Goal: Check status: Check status

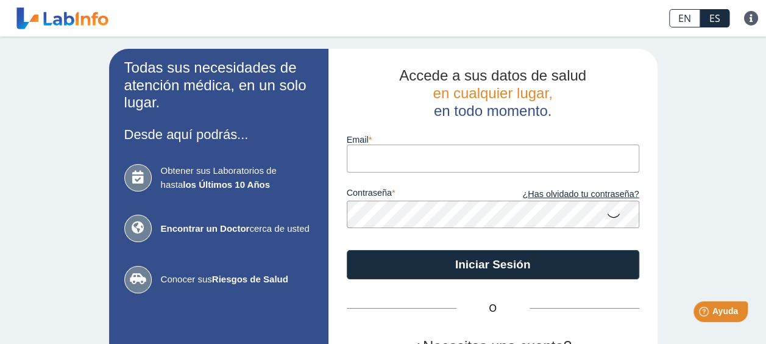
type input "[EMAIL_ADDRESS][DOMAIN_NAME]"
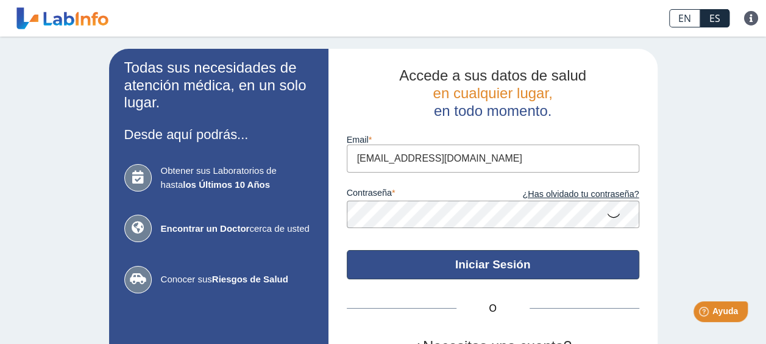
click at [481, 272] on button "Iniciar Sesión" at bounding box center [493, 264] width 293 height 29
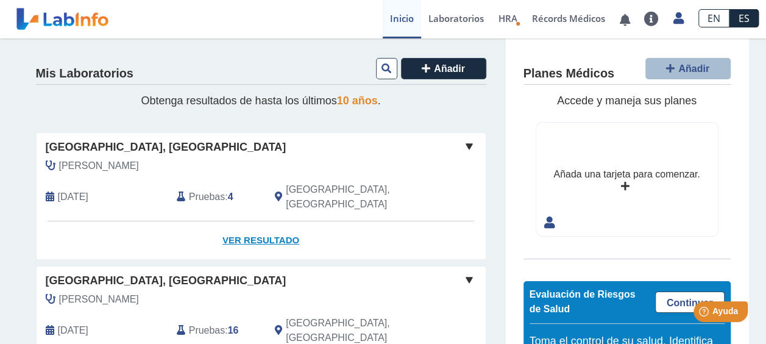
click at [232, 221] on link "Ver Resultado" at bounding box center [261, 240] width 449 height 38
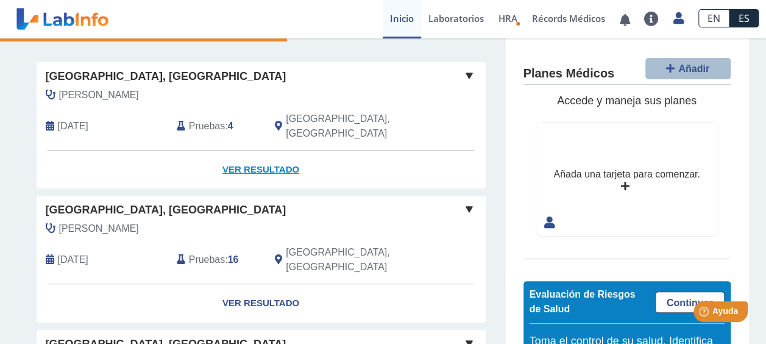
scroll to position [183, 0]
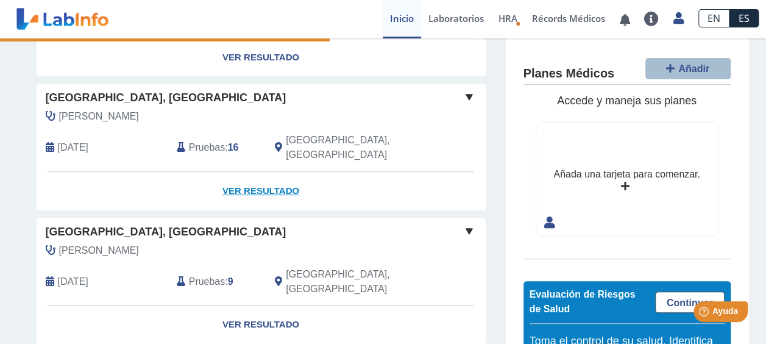
click at [255, 172] on link "Ver Resultado" at bounding box center [261, 191] width 449 height 38
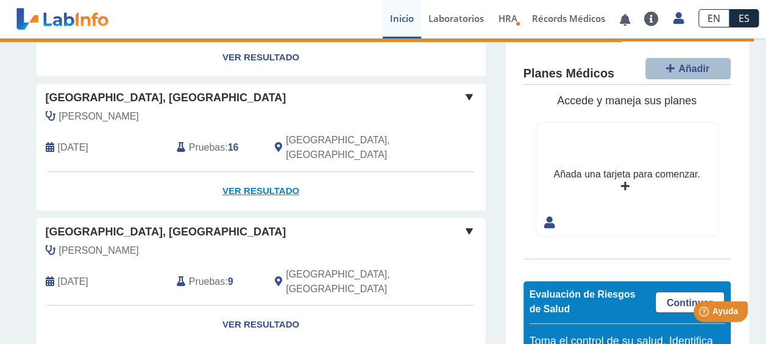
click at [255, 172] on link "Ver Resultado" at bounding box center [261, 191] width 449 height 38
click at [463, 90] on span at bounding box center [469, 97] width 15 height 15
click at [244, 172] on link "Ver Resultado" at bounding box center [261, 191] width 449 height 38
click at [262, 172] on link "Ver Resultado" at bounding box center [261, 191] width 449 height 38
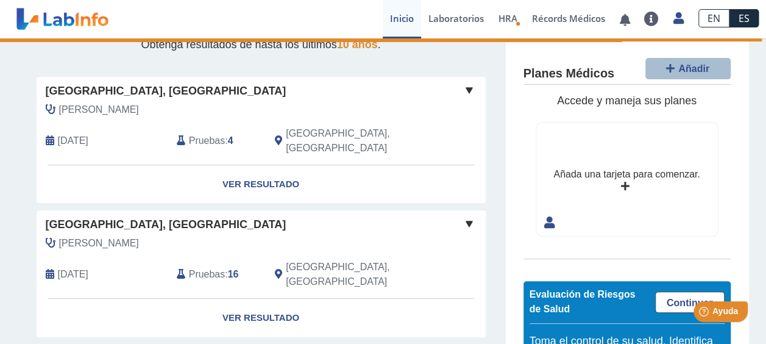
scroll to position [122, 0]
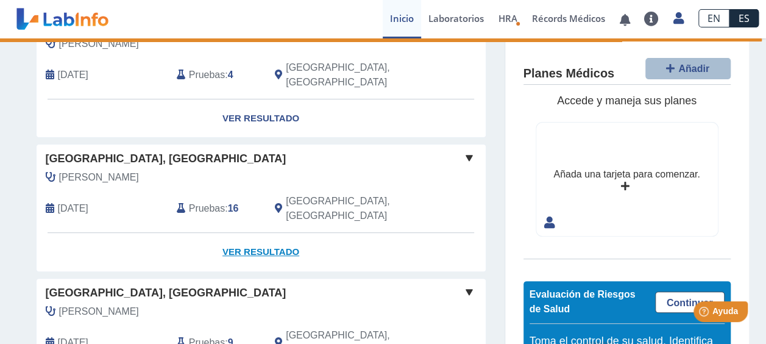
click at [264, 233] on link "Ver Resultado" at bounding box center [261, 252] width 449 height 38
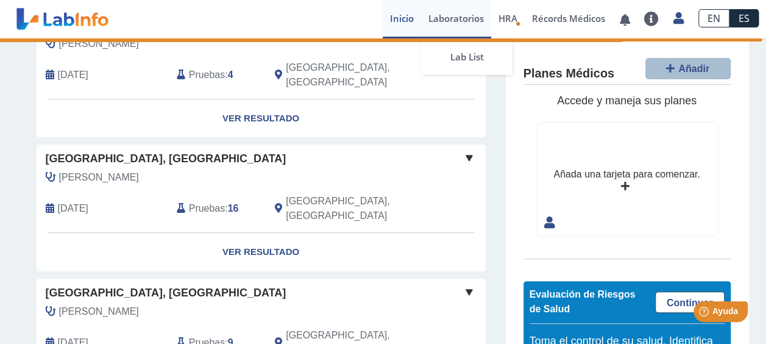
click at [462, 15] on link "Laboratorios" at bounding box center [456, 19] width 70 height 38
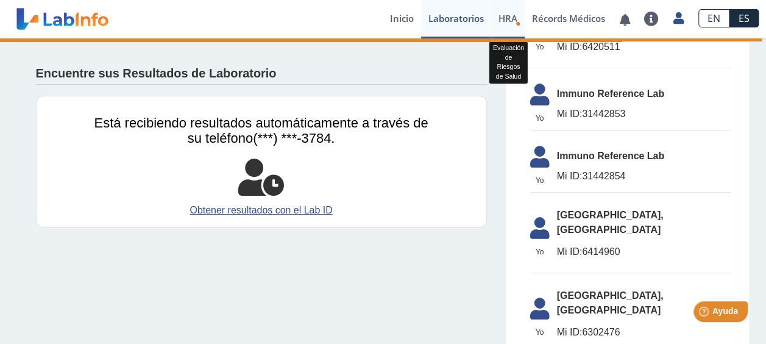
click at [506, 24] on span "HRA" at bounding box center [508, 18] width 19 height 12
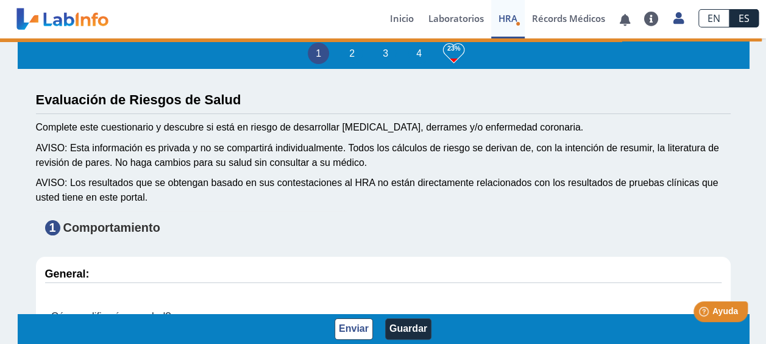
type input "Edalys Merced"
type input "[DATE]"
select select
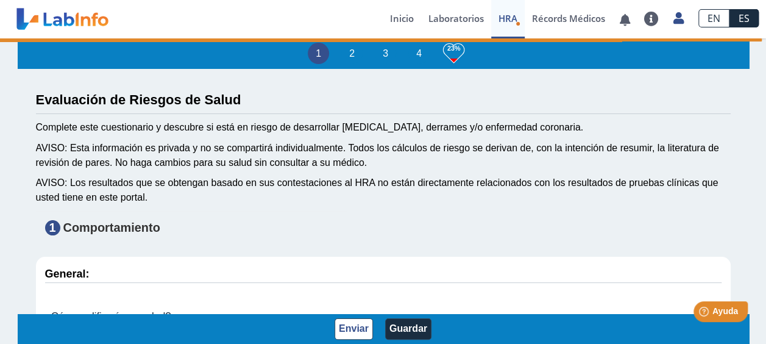
select select
click at [628, 20] on link at bounding box center [625, 19] width 25 height 9
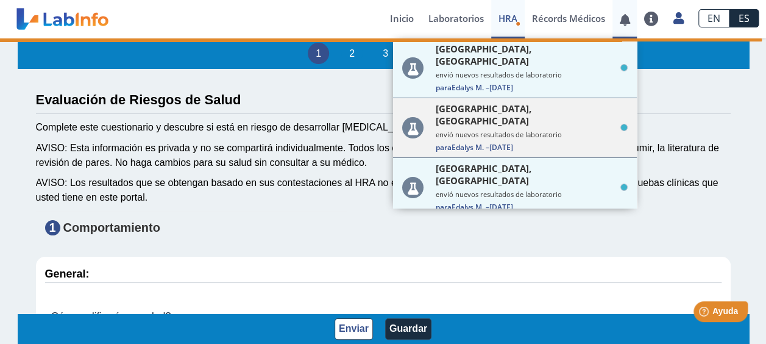
click at [498, 104] on div "[GEOGRAPHIC_DATA], [PERSON_NAME] envió nuevos resultados de laboratorio Para Ed…" at bounding box center [532, 127] width 192 height 50
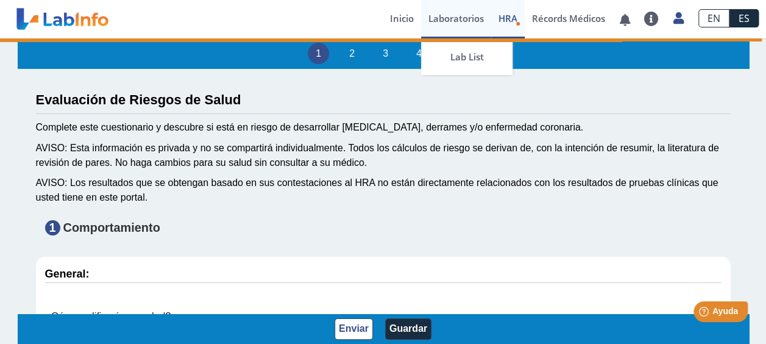
click at [450, 18] on link "Laboratorios" at bounding box center [456, 19] width 70 height 38
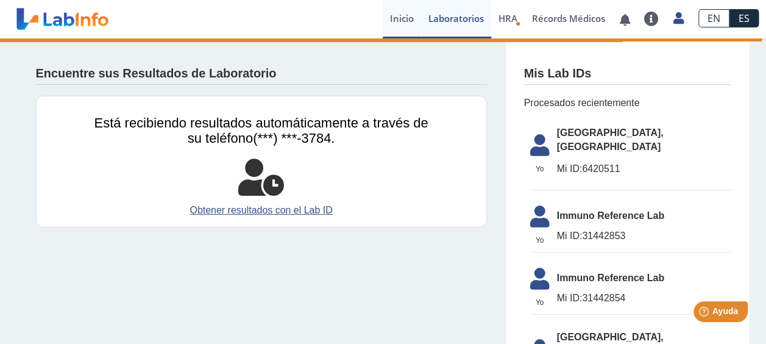
click at [412, 21] on link "Inicio" at bounding box center [402, 19] width 38 height 38
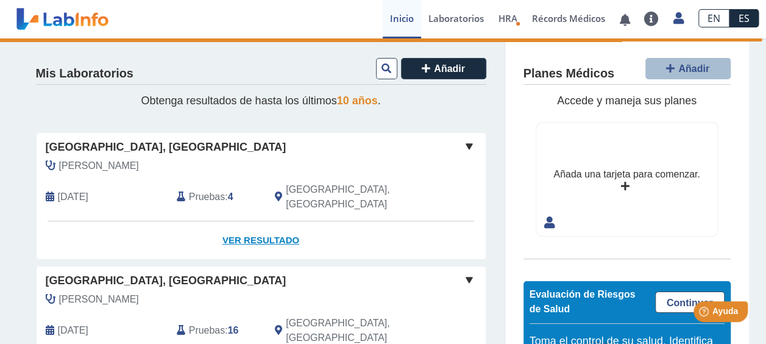
scroll to position [122, 0]
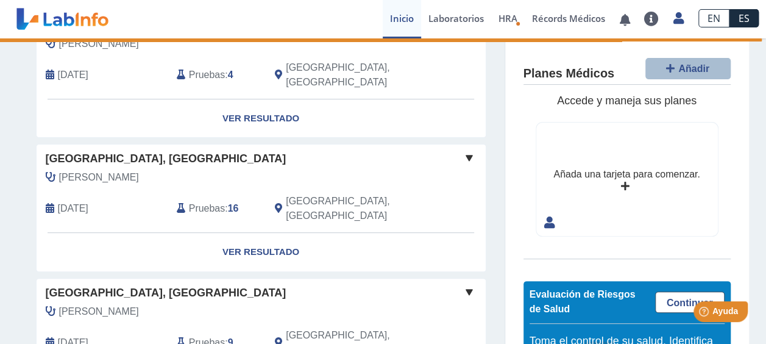
click at [60, 151] on span "[GEOGRAPHIC_DATA], [GEOGRAPHIC_DATA]" at bounding box center [166, 159] width 241 height 16
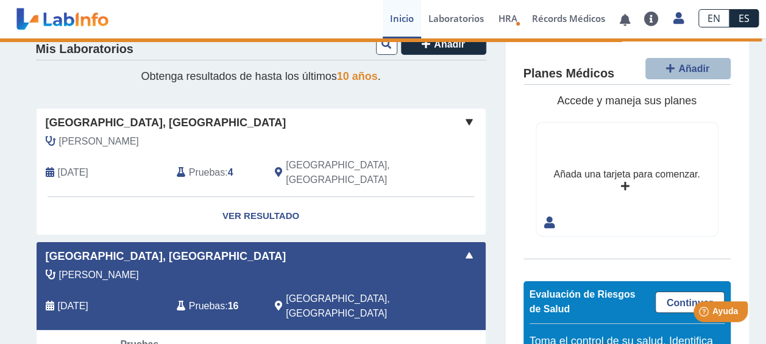
scroll to position [0, 0]
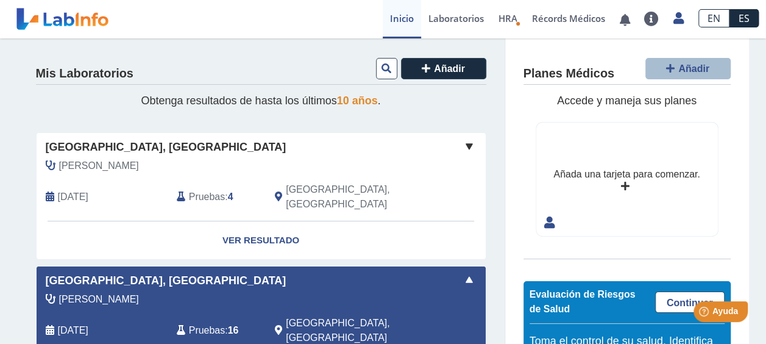
drag, startPoint x: 228, startPoint y: 285, endPoint x: 208, endPoint y: 287, distance: 20.2
click at [208, 292] on div "[PERSON_NAME]" at bounding box center [234, 299] width 394 height 15
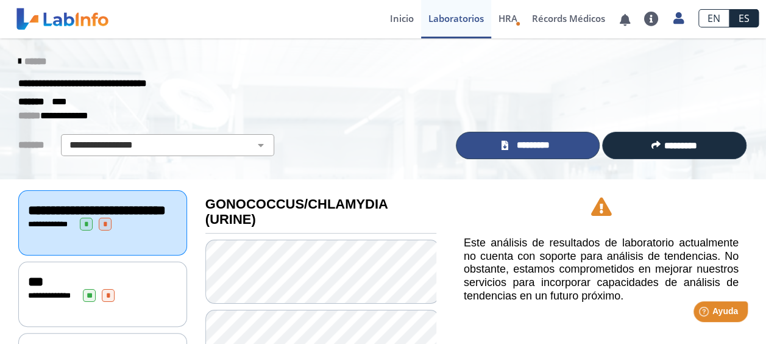
click at [528, 136] on link "*********" at bounding box center [528, 145] width 145 height 27
